Goal: Navigation & Orientation: Find specific page/section

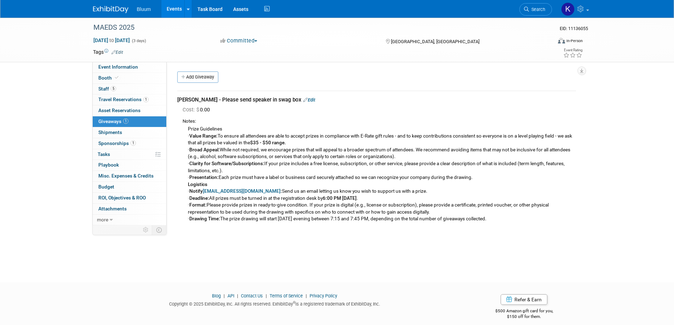
click at [175, 5] on link "Events" at bounding box center [174, 9] width 26 height 18
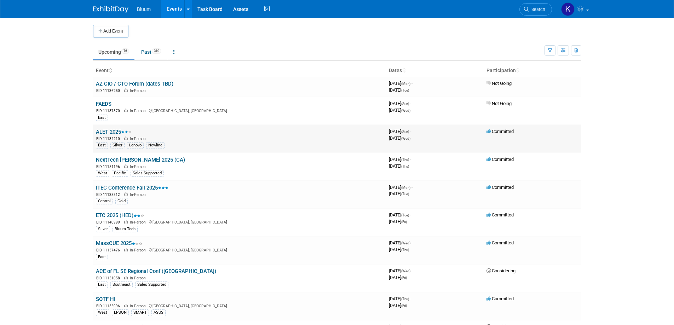
click at [110, 130] on link "ALET 2025" at bounding box center [114, 132] width 36 height 6
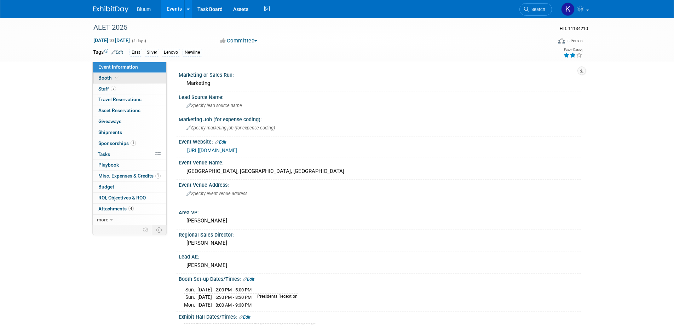
click at [106, 79] on span "Booth" at bounding box center [109, 78] width 22 height 6
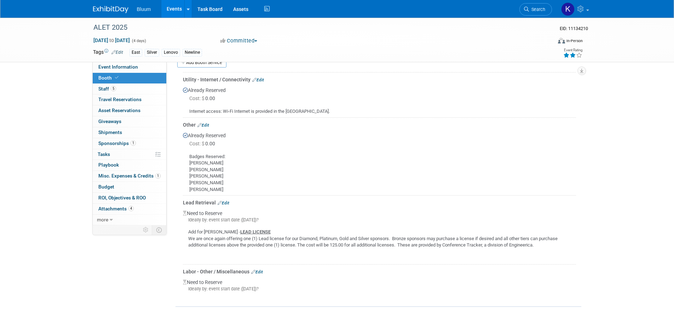
scroll to position [248, 0]
